Goal: Check status: Check status

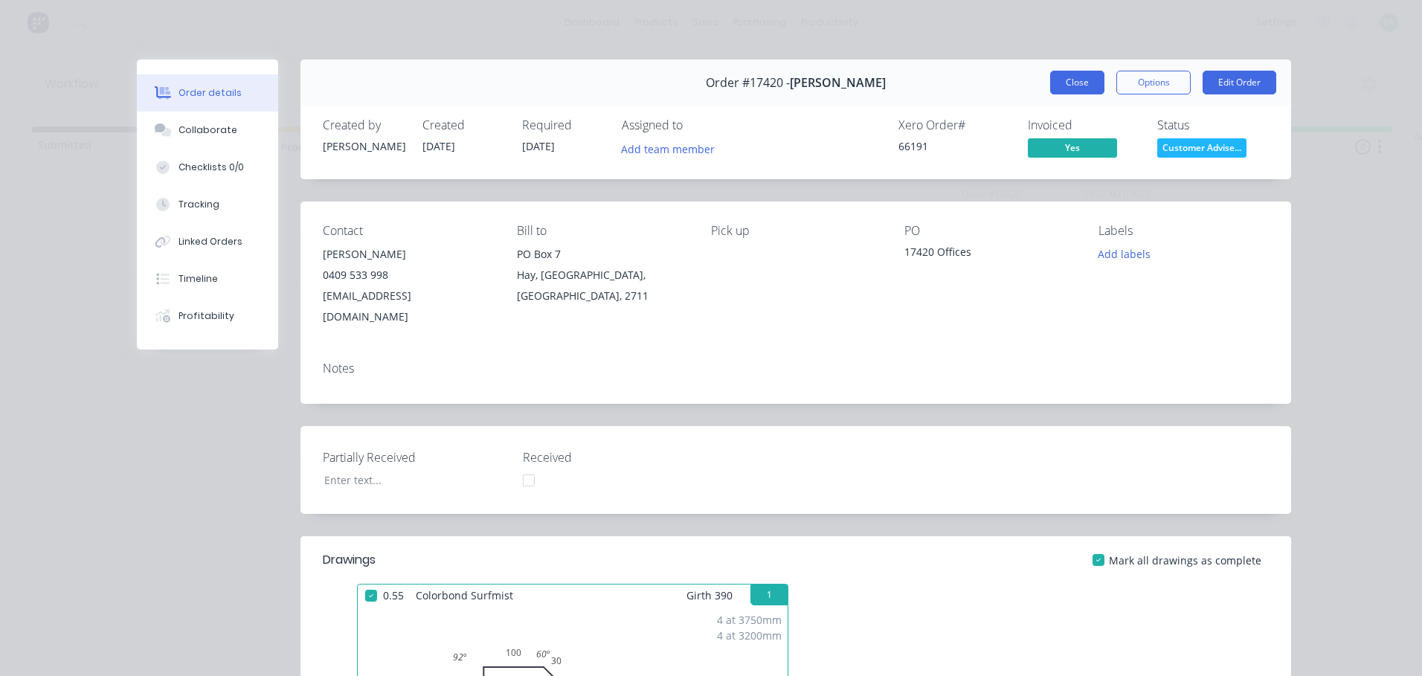
click at [1060, 83] on button "Close" at bounding box center [1077, 83] width 54 height 24
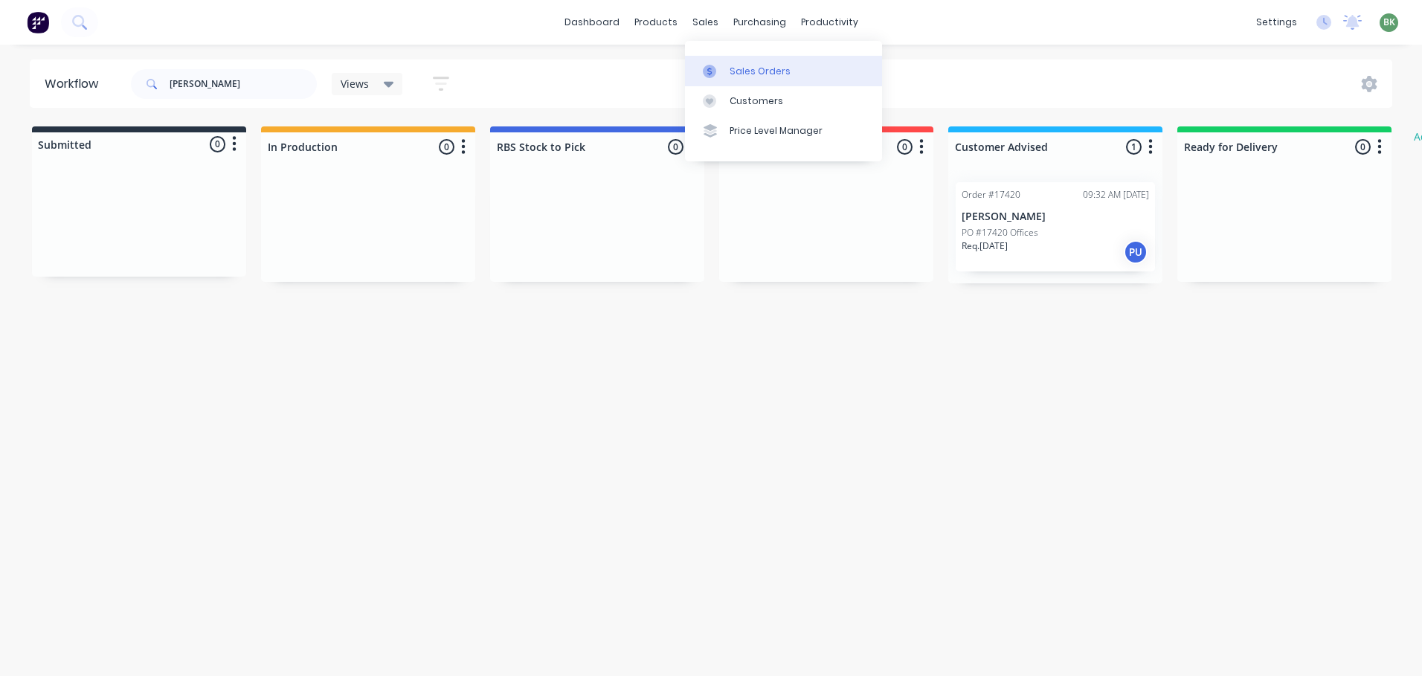
click at [741, 77] on div "Sales Orders" at bounding box center [760, 71] width 61 height 13
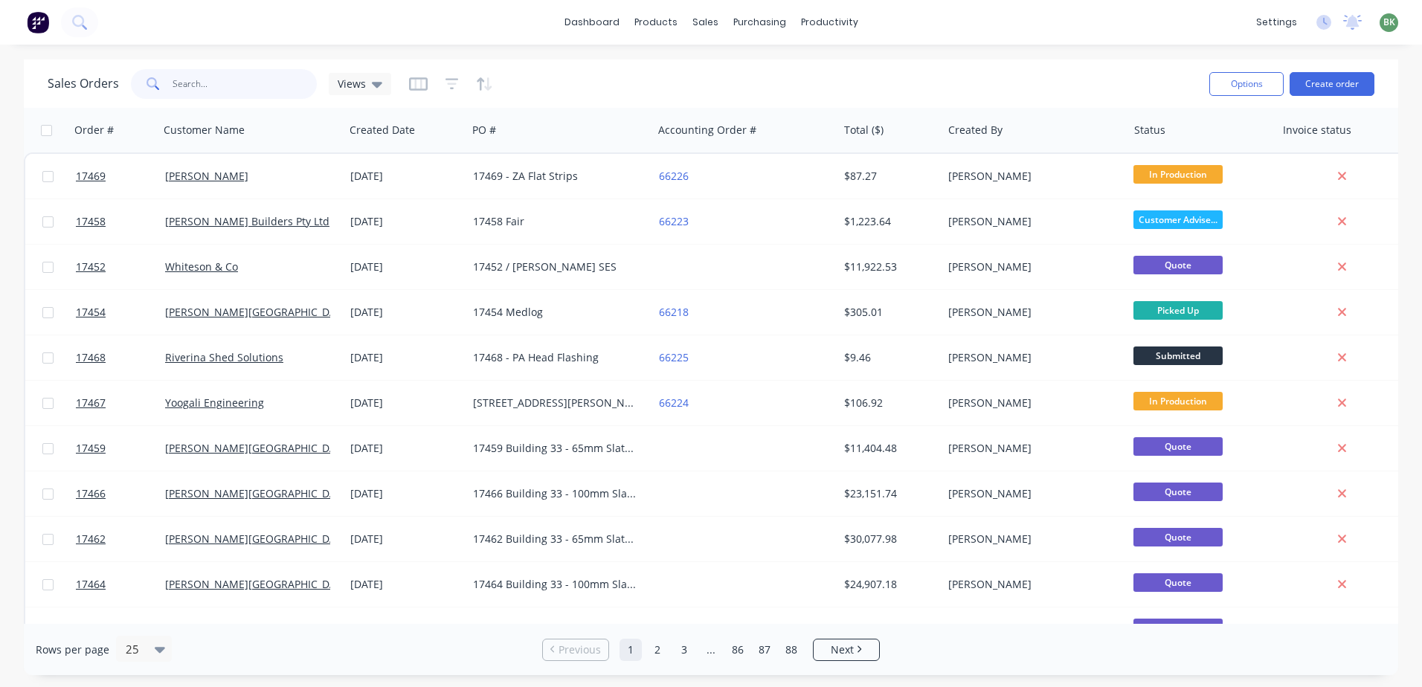
click at [185, 83] on input "text" at bounding box center [245, 84] width 145 height 30
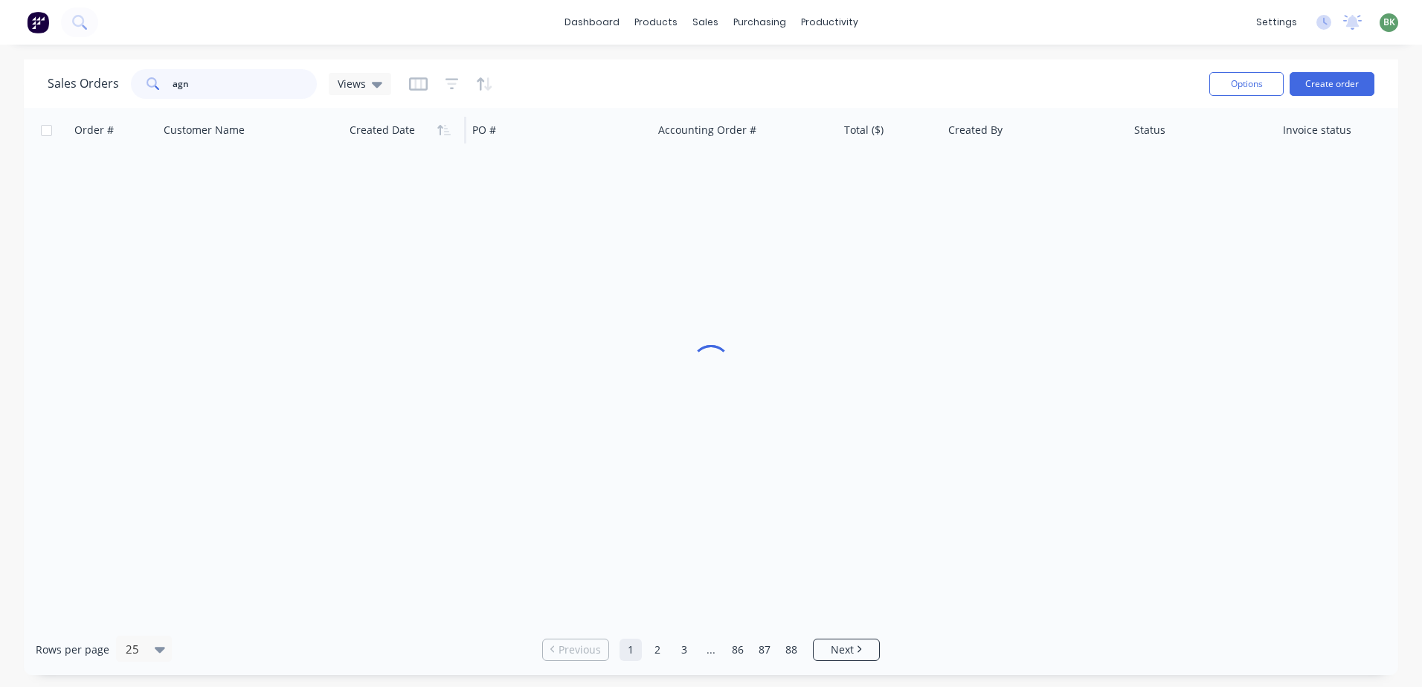
type input "agn"
drag, startPoint x: 174, startPoint y: 86, endPoint x: 131, endPoint y: 87, distance: 43.2
click at [149, 87] on div "agn" at bounding box center [224, 84] width 186 height 30
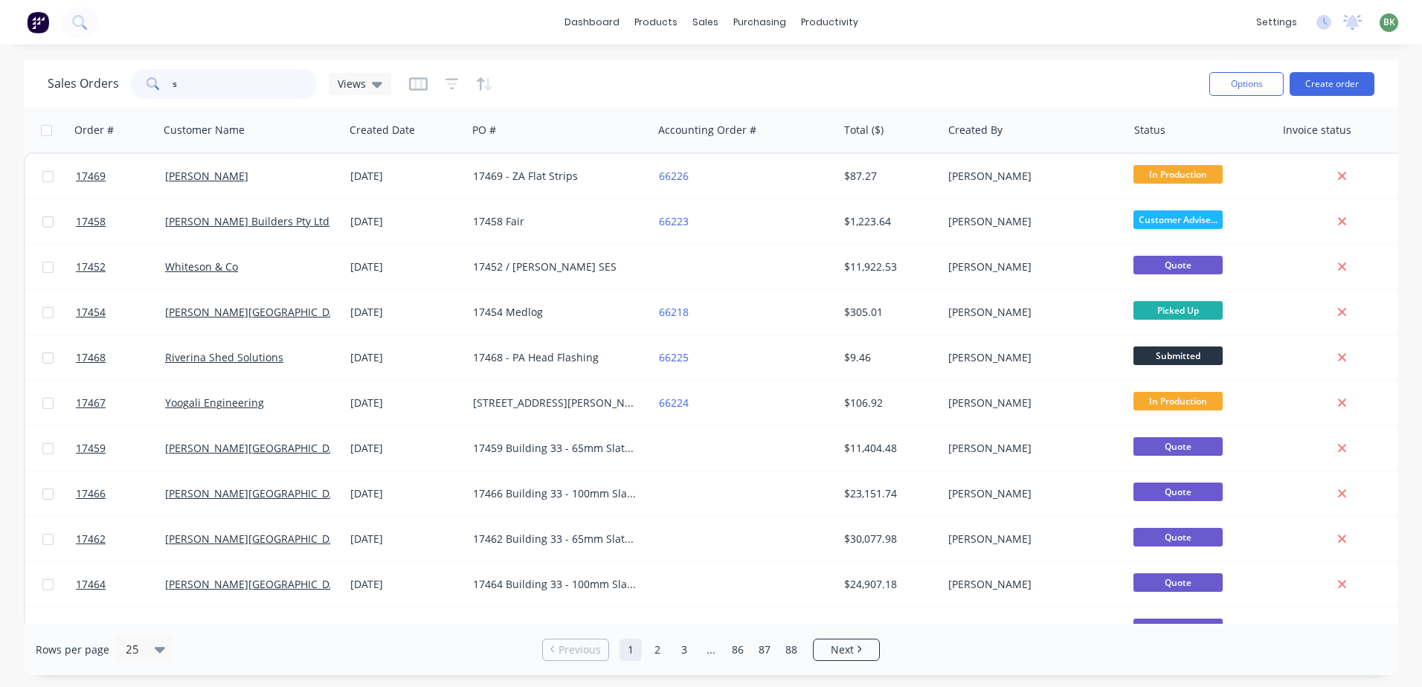
drag, startPoint x: 207, startPoint y: 93, endPoint x: 106, endPoint y: 84, distance: 101.6
click at [105, 88] on div "Sales Orders s Views" at bounding box center [220, 84] width 344 height 30
type input "[PERSON_NAME]"
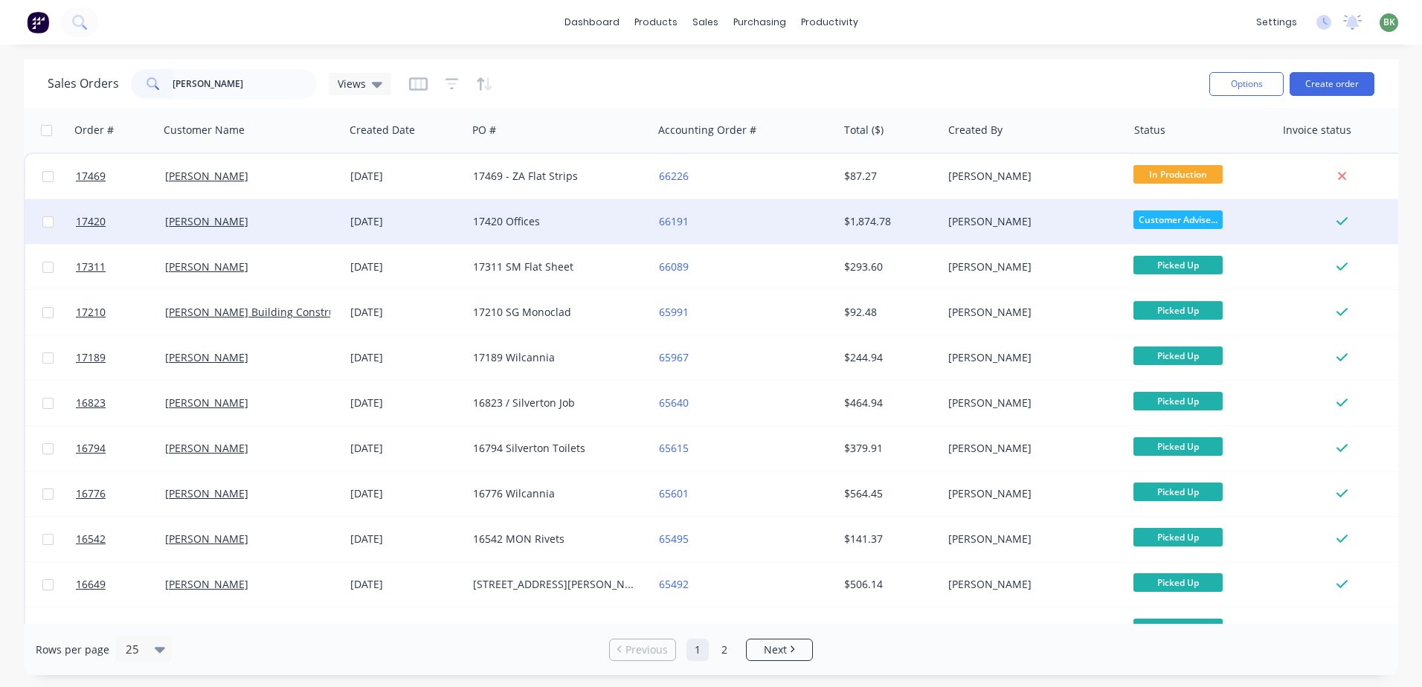
click at [811, 221] on div "66191" at bounding box center [741, 221] width 165 height 15
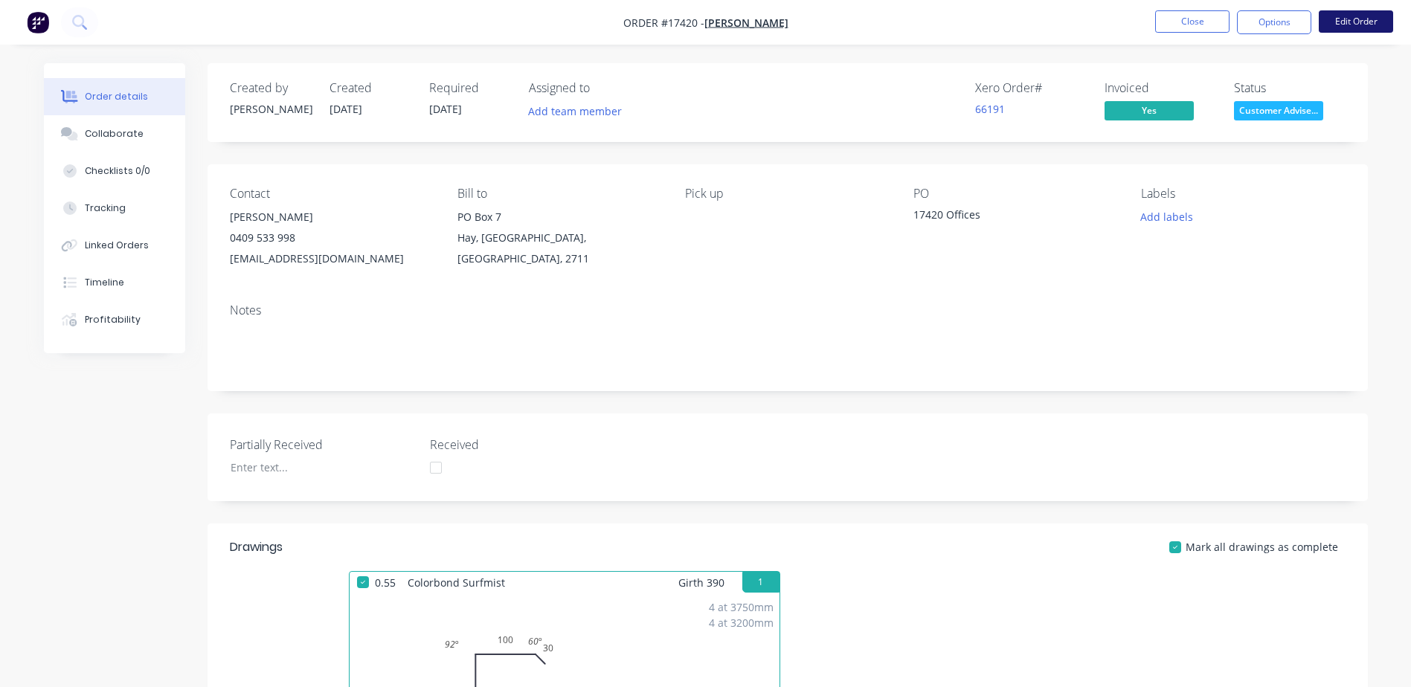
click at [1359, 23] on button "Edit Order" at bounding box center [1356, 21] width 74 height 22
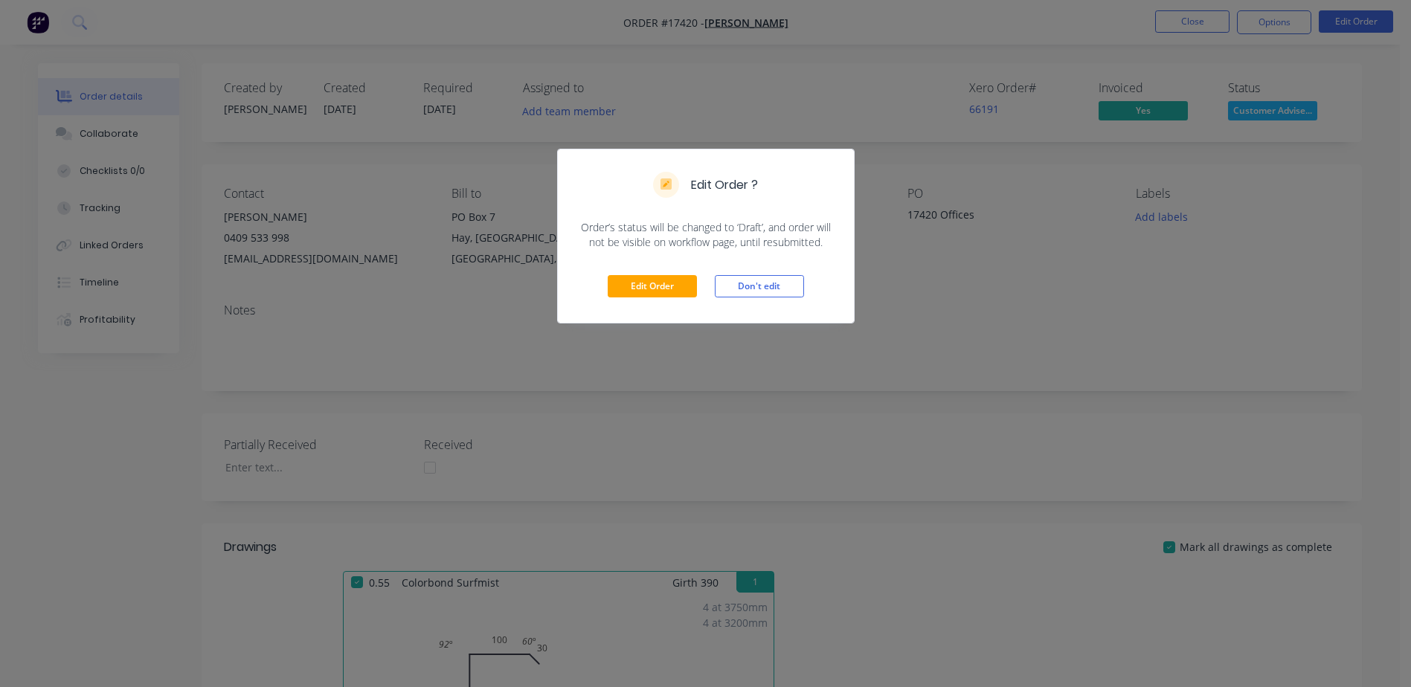
click at [989, 316] on div "Edit Order ? Order’s status will be changed to ‘Draft’, and order will not be v…" at bounding box center [705, 343] width 1411 height 687
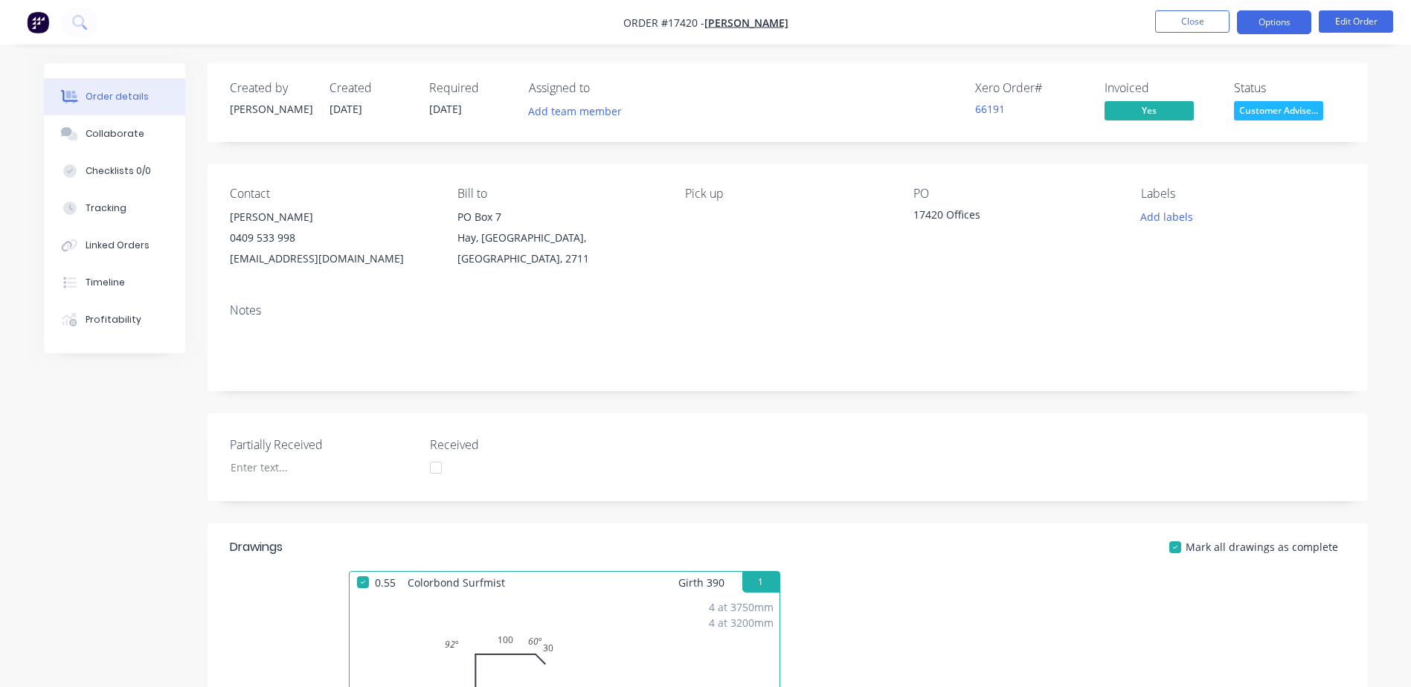
click at [1282, 30] on button "Options" at bounding box center [1274, 22] width 74 height 24
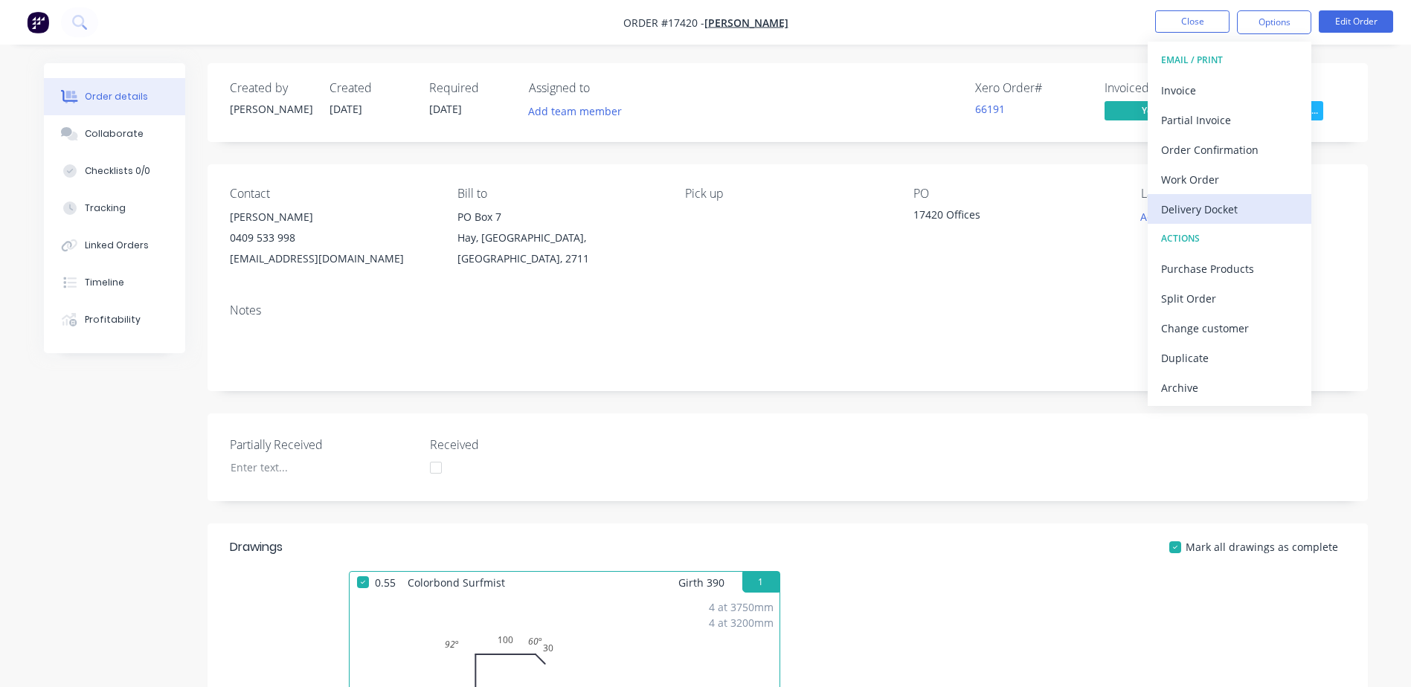
click at [1215, 208] on div "Delivery Docket" at bounding box center [1229, 210] width 137 height 22
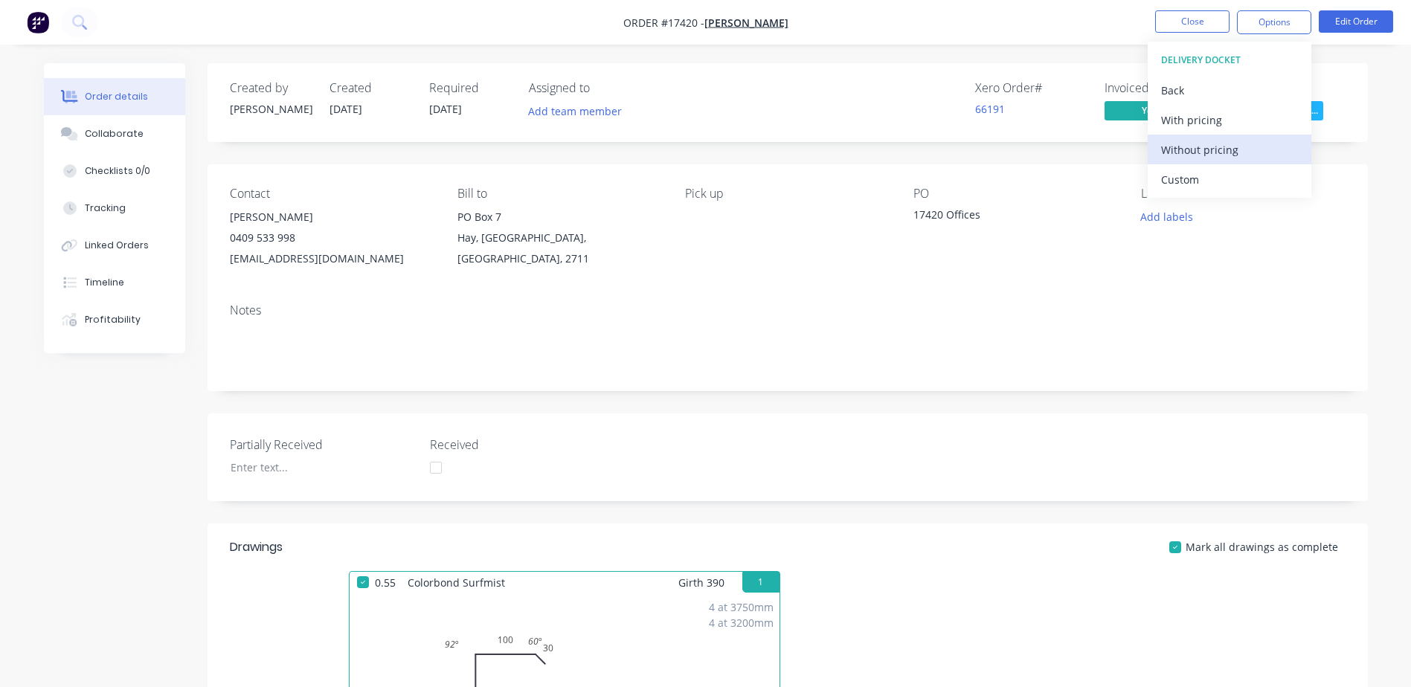
click at [1194, 152] on div "Without pricing" at bounding box center [1229, 150] width 137 height 22
